Goal: Information Seeking & Learning: Compare options

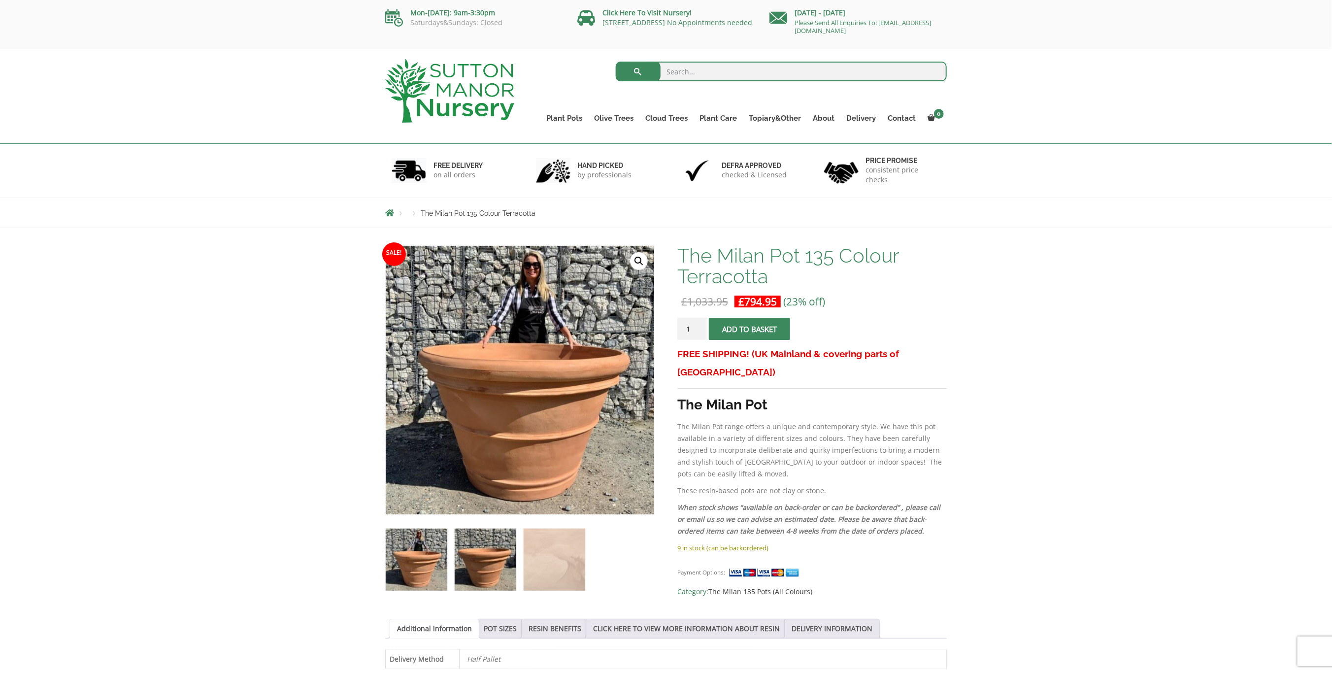
click at [508, 559] on img at bounding box center [486, 559] width 62 height 62
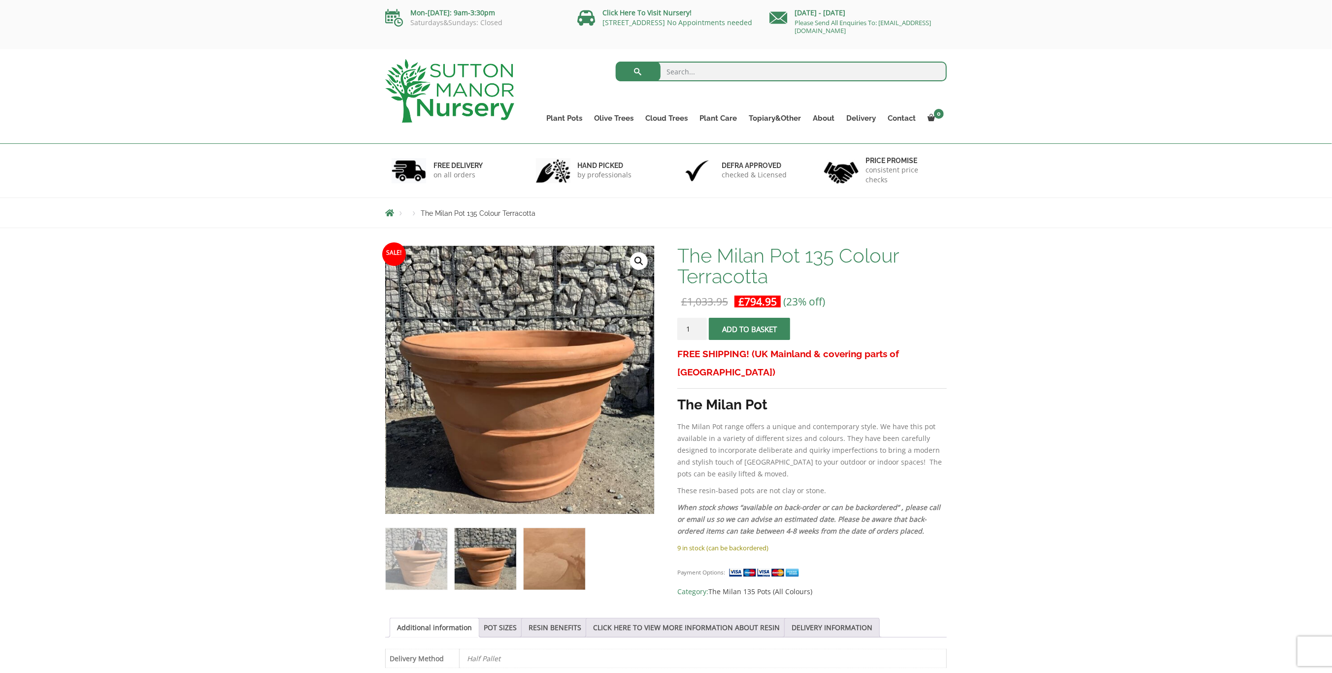
click at [550, 559] on img at bounding box center [555, 559] width 62 height 62
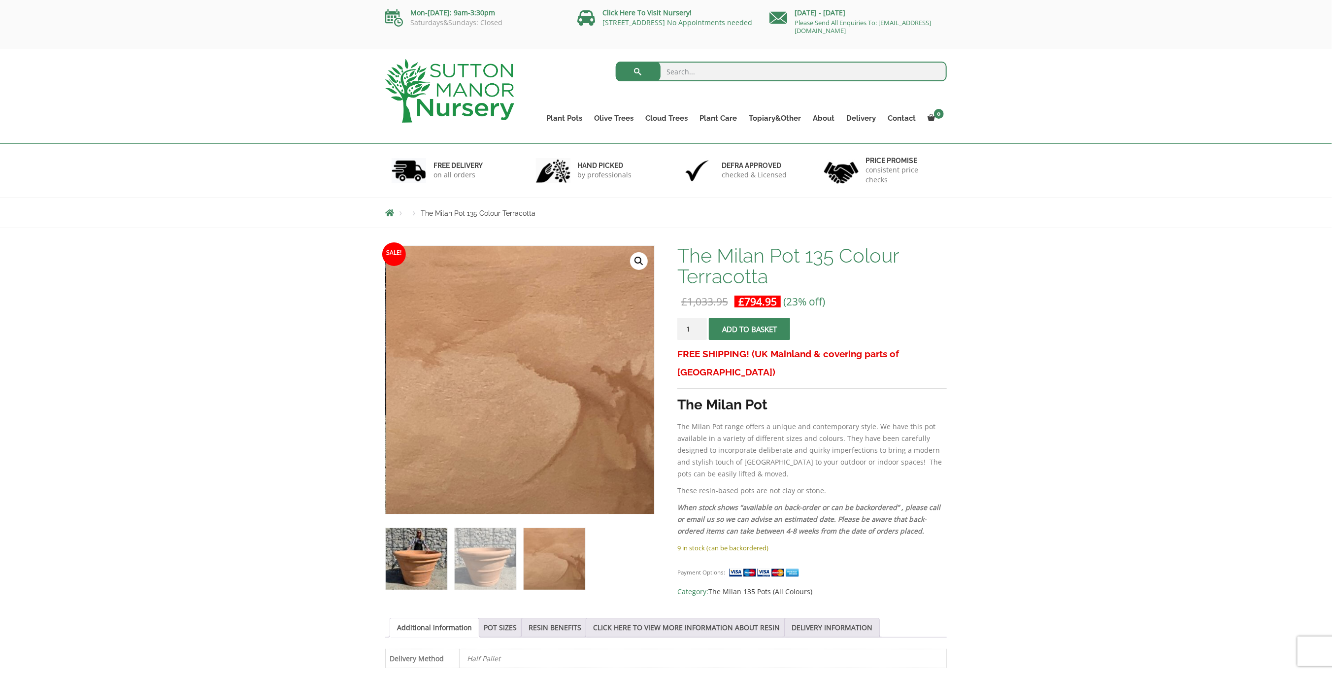
click at [432, 562] on img at bounding box center [417, 559] width 62 height 62
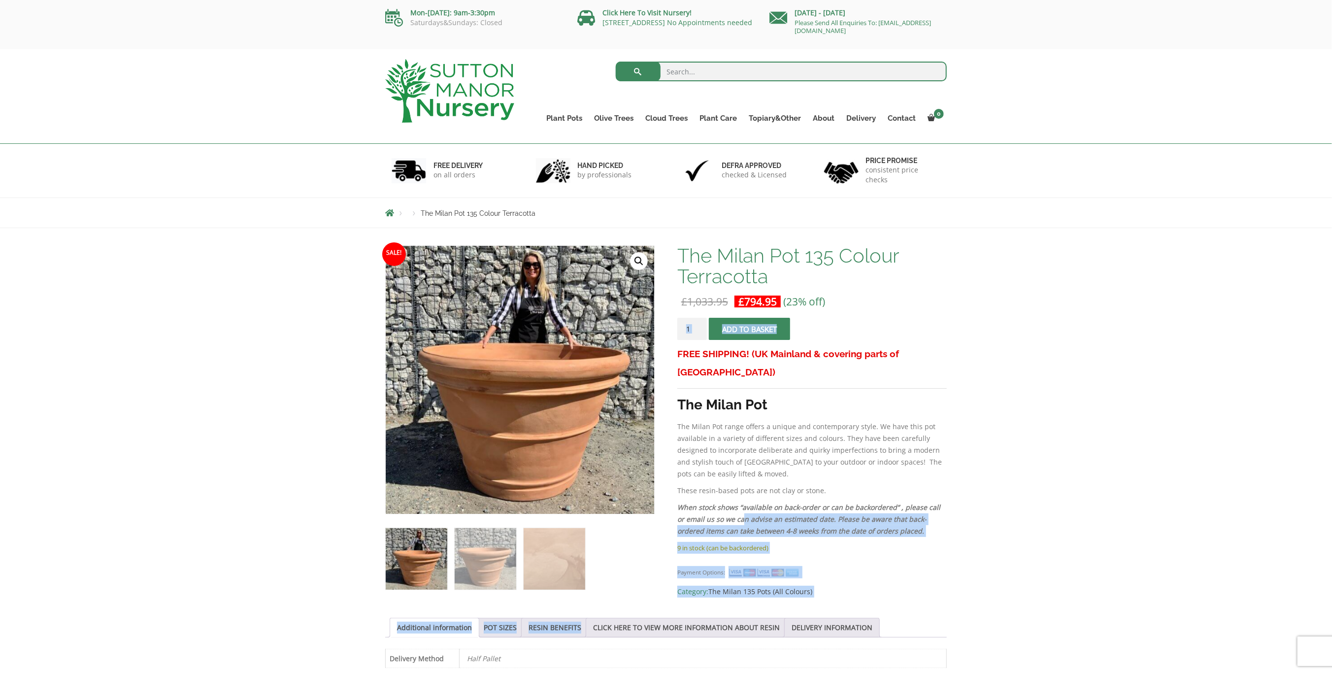
drag, startPoint x: 668, startPoint y: 404, endPoint x: 732, endPoint y: 500, distance: 115.2
click at [732, 500] on div "Sale! 🔍 The Milan Pot 135 Colour Terracotta £ 1,033.95 Original price was: £1,0…" at bounding box center [665, 590] width 561 height 691
click at [732, 502] on em "When stock shows “available on back-order or can be backordered” , please call …" at bounding box center [808, 518] width 263 height 33
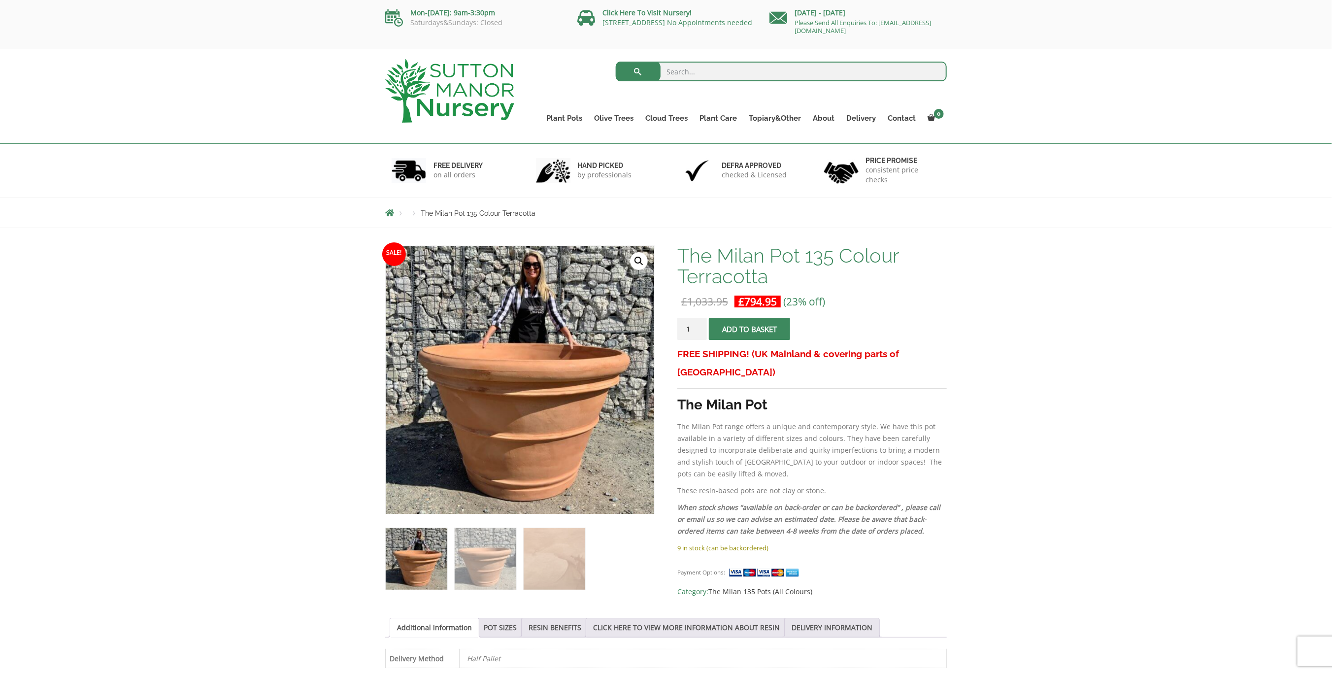
click at [640, 267] on link "🔍" at bounding box center [639, 261] width 18 height 18
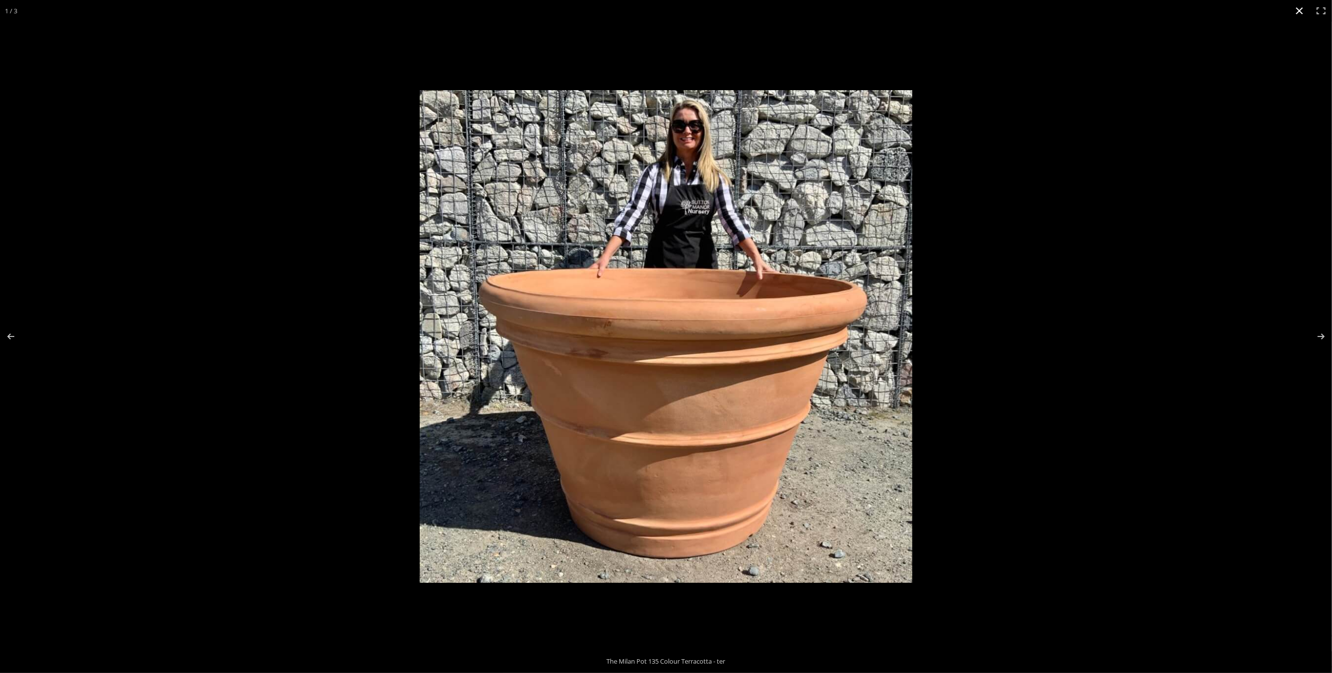
click at [1287, 370] on div at bounding box center [941, 353] width 1042 height 527
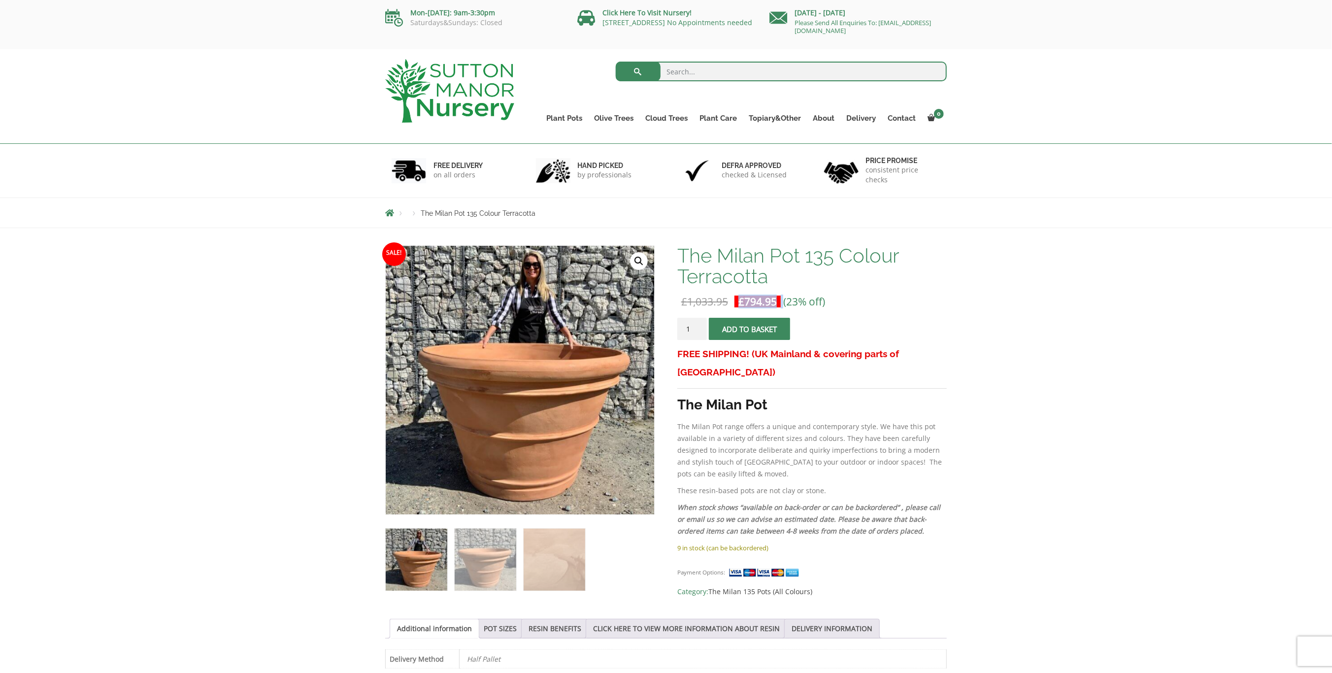
drag, startPoint x: 741, startPoint y: 303, endPoint x: 782, endPoint y: 299, distance: 41.1
click at [782, 299] on p "£ 1,033.95 Original price was: £1,033.95. £ 794.95 Current price is: £794.95. (…" at bounding box center [811, 302] width 269 height 12
drag, startPoint x: 344, startPoint y: 402, endPoint x: 320, endPoint y: 386, distance: 28.8
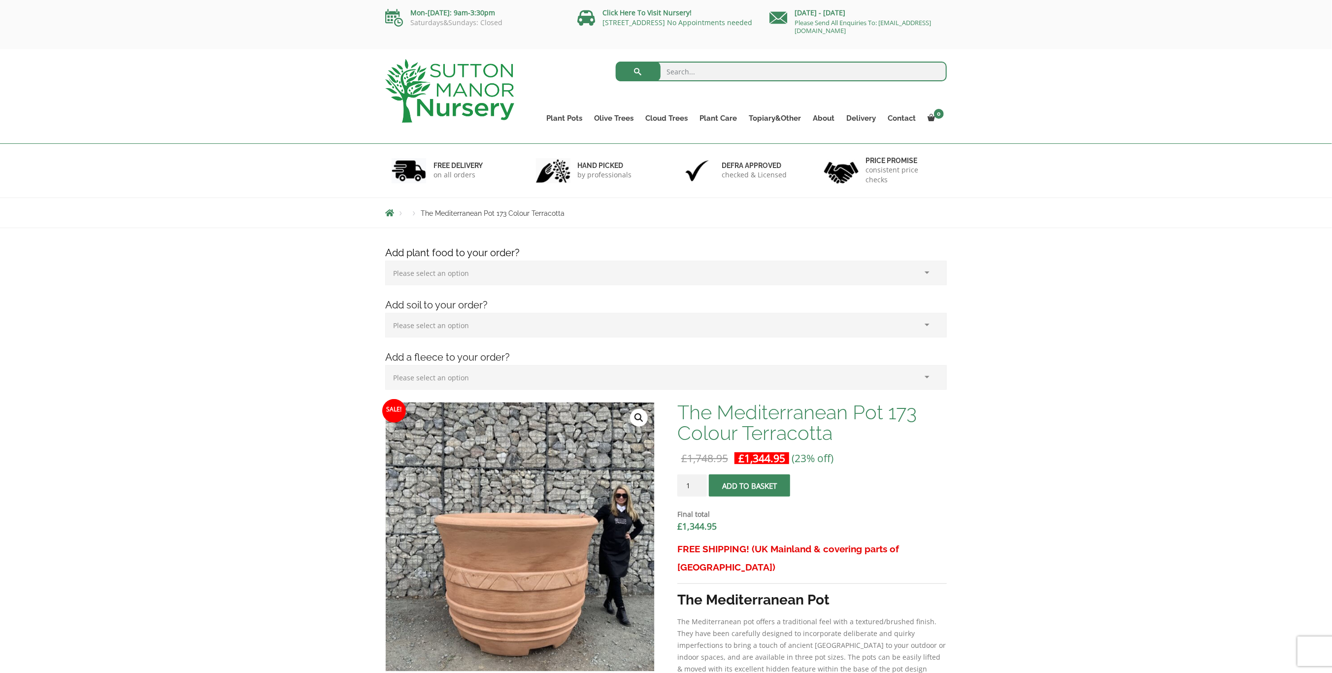
click at [645, 416] on link "🔍" at bounding box center [639, 418] width 18 height 18
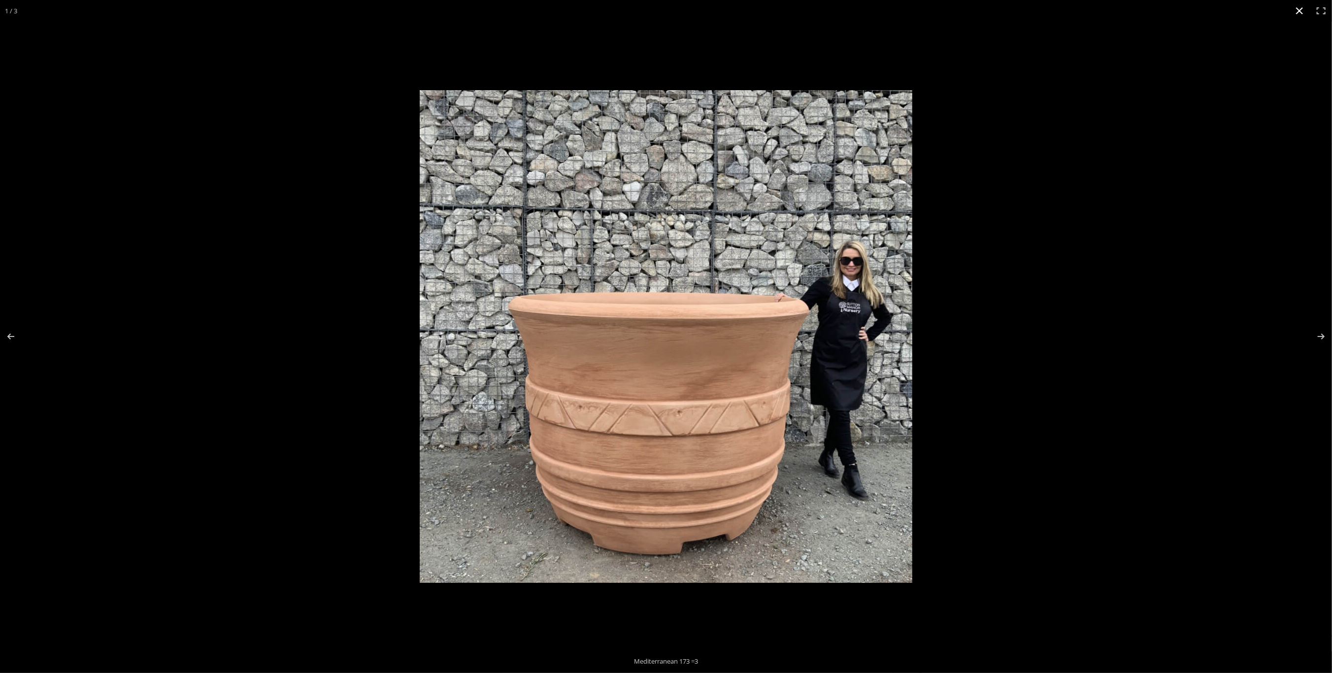
click at [1051, 166] on div at bounding box center [941, 353] width 1042 height 527
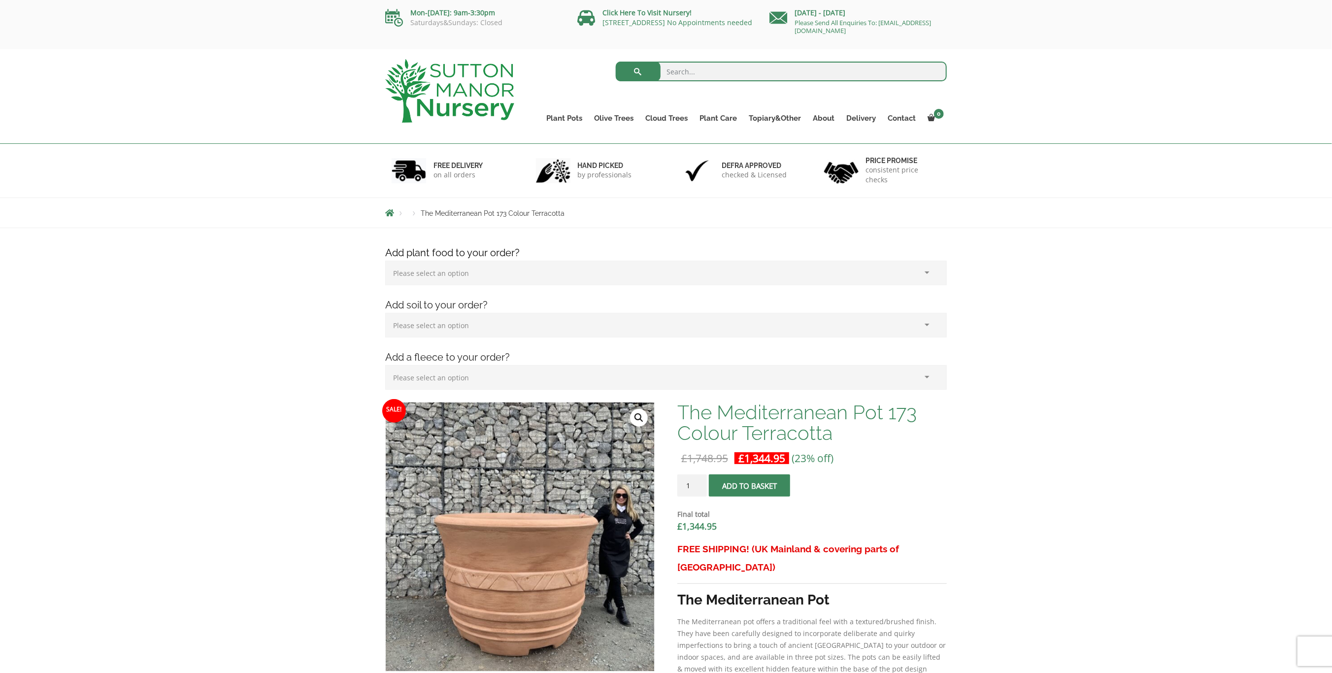
drag, startPoint x: 647, startPoint y: 351, endPoint x: 654, endPoint y: 326, distance: 26.2
